Goal: Check status: Check status

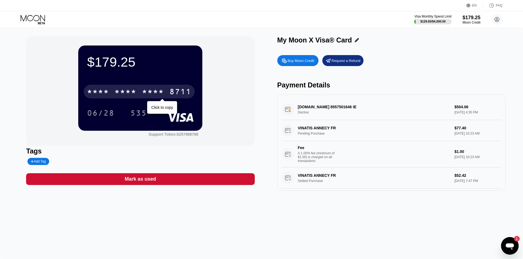
click at [122, 91] on div "* * * *" at bounding box center [126, 92] width 22 height 9
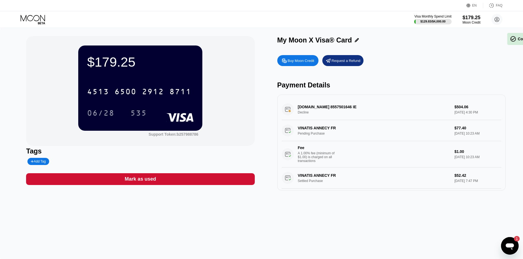
click at [106, 114] on div "06/28" at bounding box center [100, 114] width 27 height 9
drag, startPoint x: 139, startPoint y: 116, endPoint x: 3, endPoint y: 163, distance: 143.7
click at [139, 116] on div "535" at bounding box center [138, 114] width 16 height 9
